Goal: Information Seeking & Learning: Check status

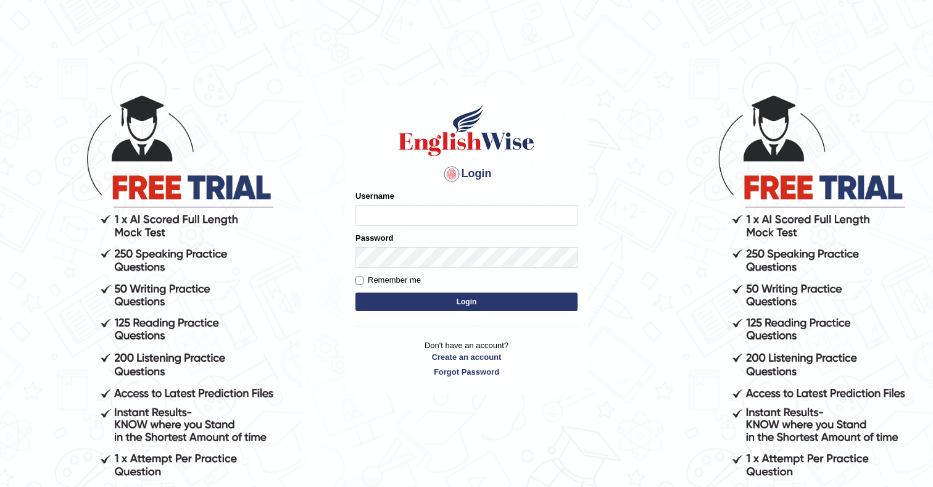
type input "cmjg02092025"
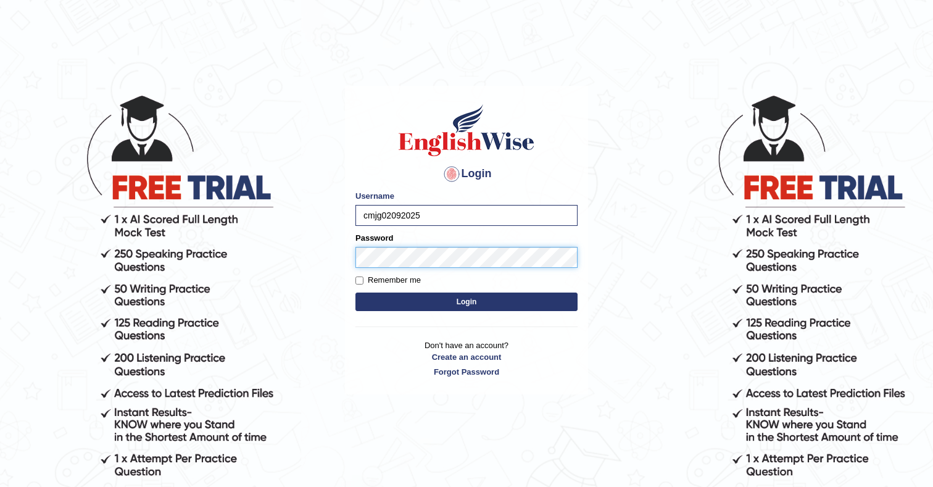
click at [355, 293] on button "Login" at bounding box center [466, 302] width 222 height 19
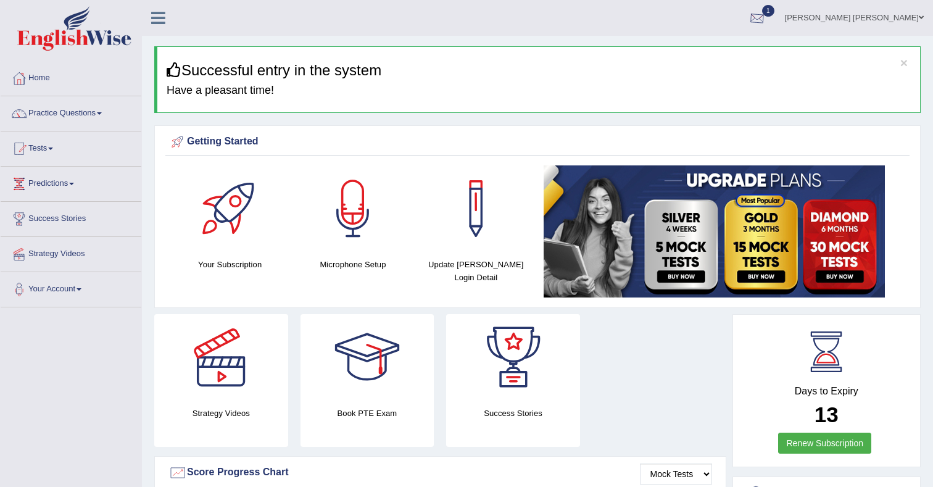
click at [767, 23] on div at bounding box center [757, 18] width 19 height 19
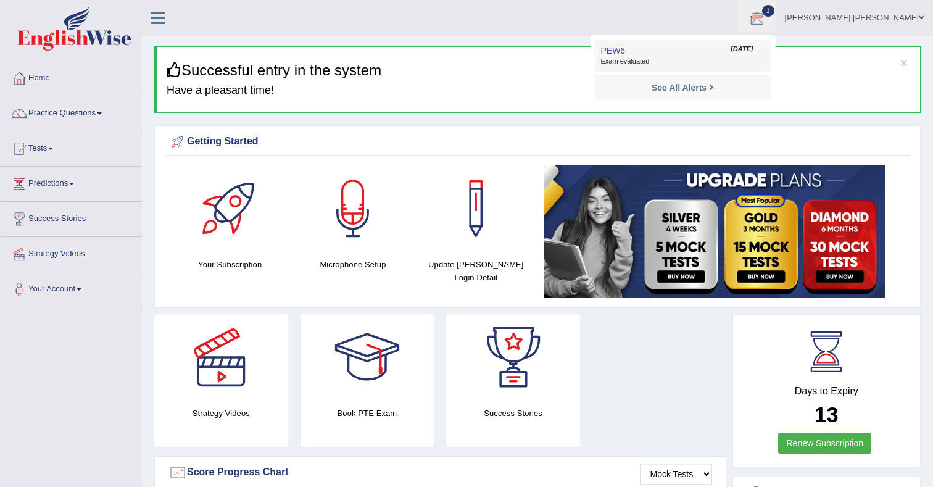
click at [688, 60] on span "Exam evaluated" at bounding box center [682, 62] width 164 height 10
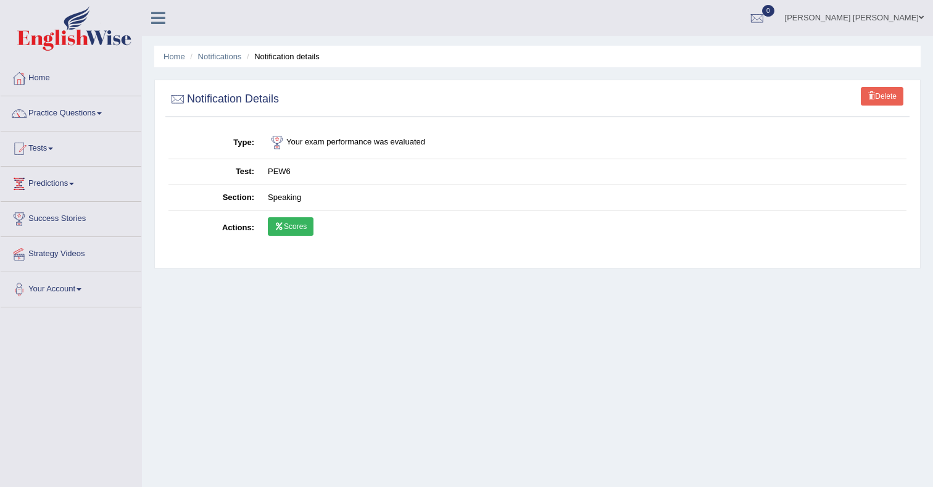
click at [309, 229] on link "Scores" at bounding box center [291, 226] width 46 height 19
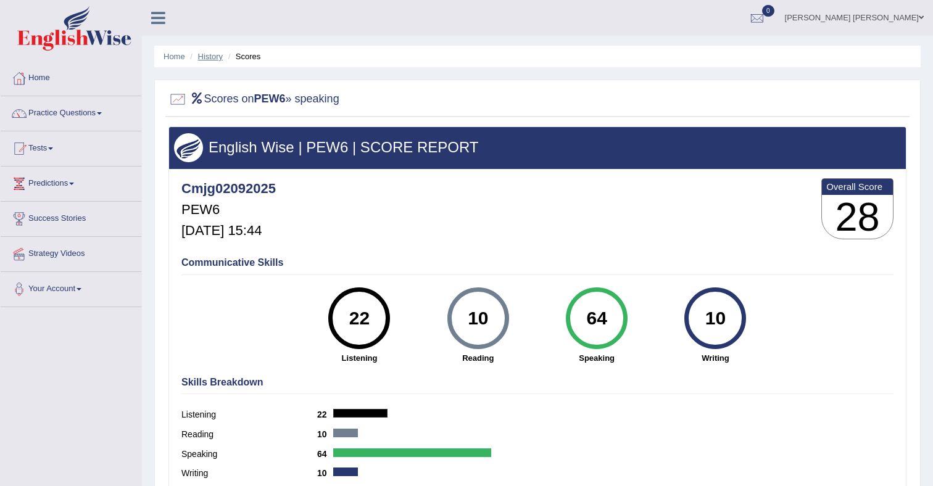
click at [211, 58] on link "History" at bounding box center [210, 56] width 25 height 9
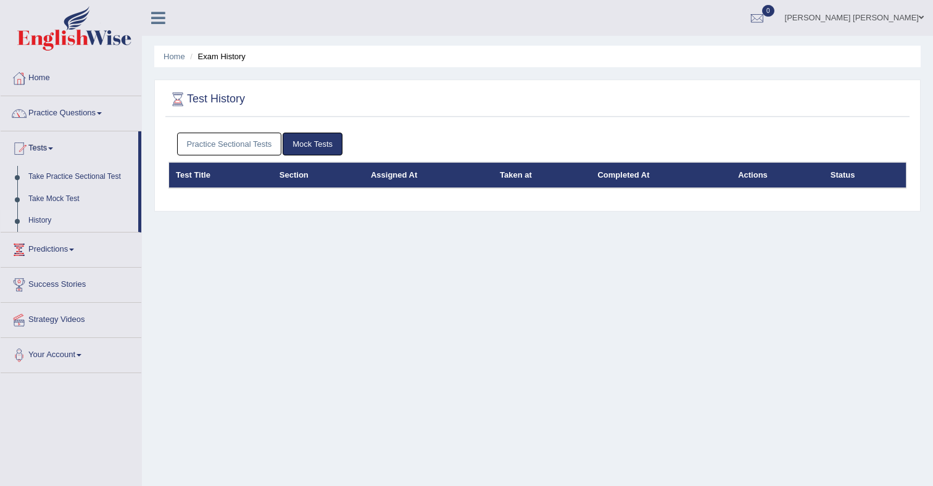
drag, startPoint x: 249, startPoint y: 137, endPoint x: 256, endPoint y: 139, distance: 6.6
click at [249, 137] on link "Practice Sectional Tests" at bounding box center [229, 144] width 105 height 23
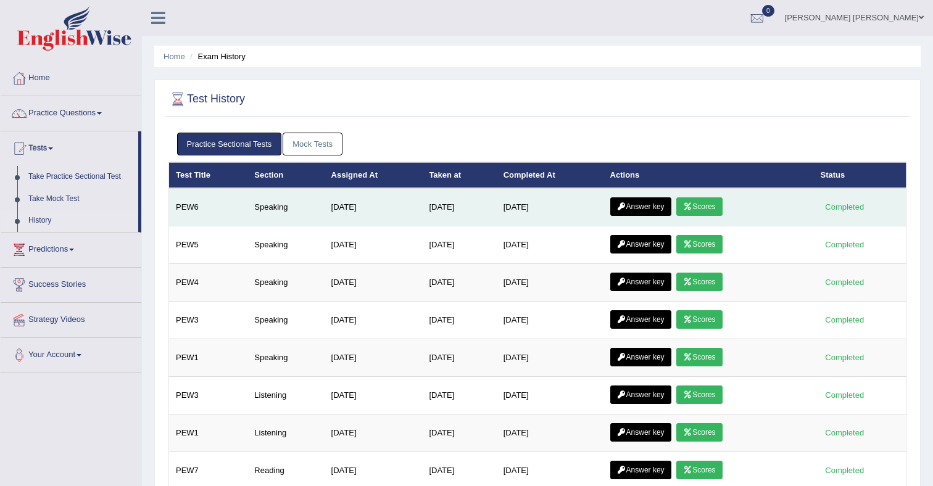
click at [655, 210] on link "Answer key" at bounding box center [640, 206] width 61 height 19
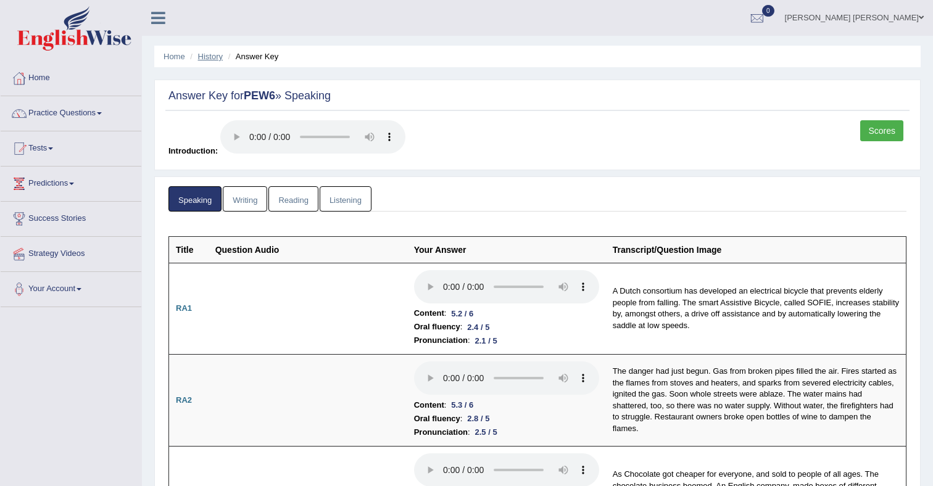
click at [204, 54] on link "History" at bounding box center [210, 56] width 25 height 9
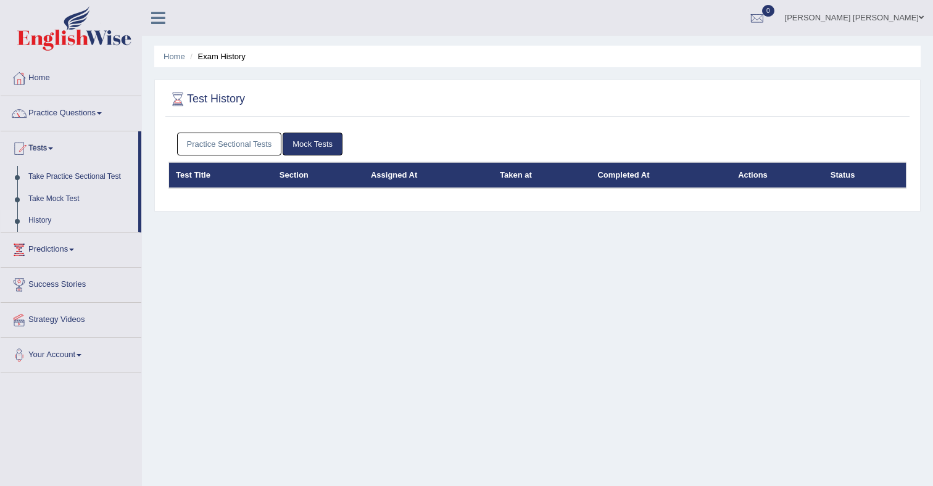
click at [239, 141] on link "Practice Sectional Tests" at bounding box center [229, 144] width 105 height 23
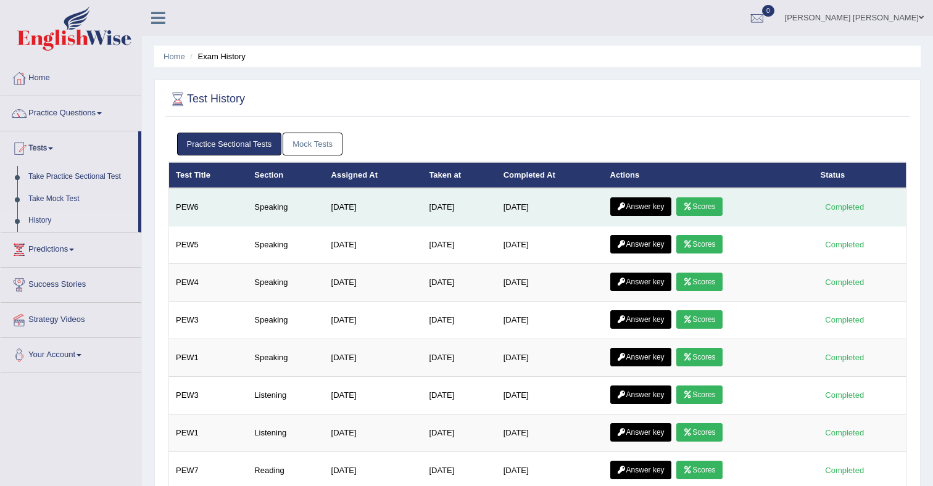
drag, startPoint x: 707, startPoint y: 206, endPoint x: 687, endPoint y: 199, distance: 21.1
click at [707, 206] on link "Scores" at bounding box center [699, 206] width 46 height 19
